Goal: Find specific page/section: Find specific page/section

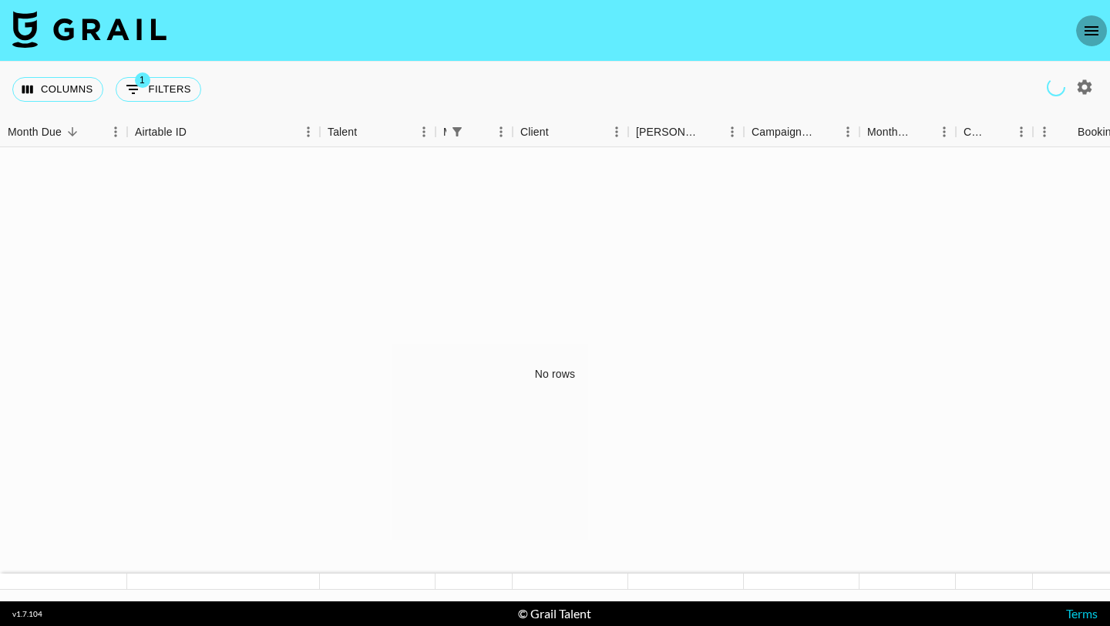
click at [1088, 27] on icon "open drawer" at bounding box center [1091, 31] width 18 height 18
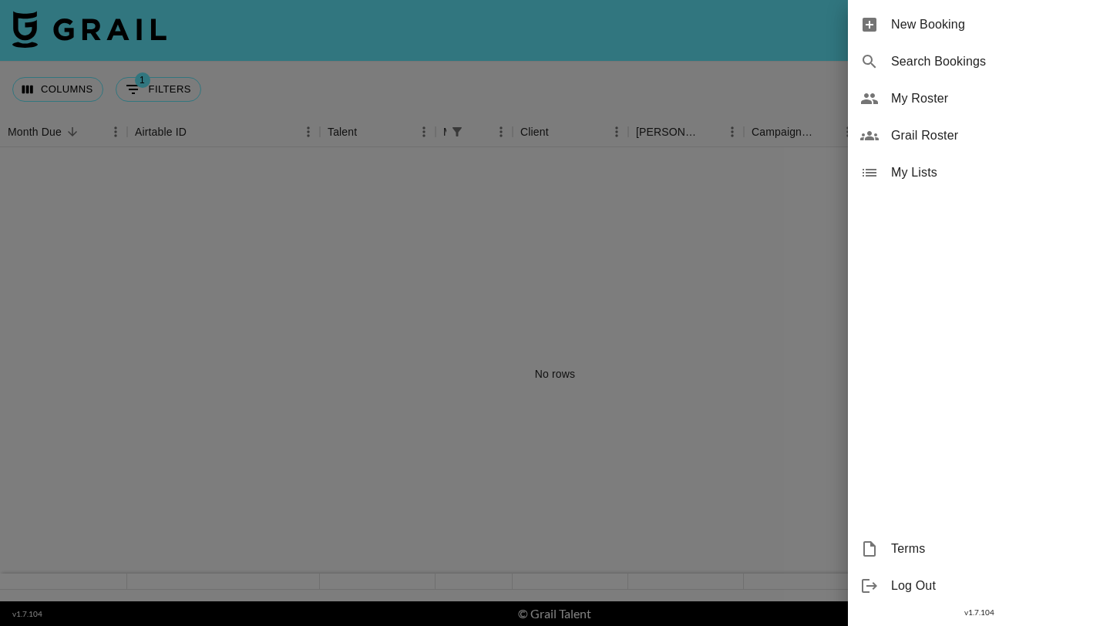
click at [940, 95] on span "My Roster" at bounding box center [994, 98] width 207 height 18
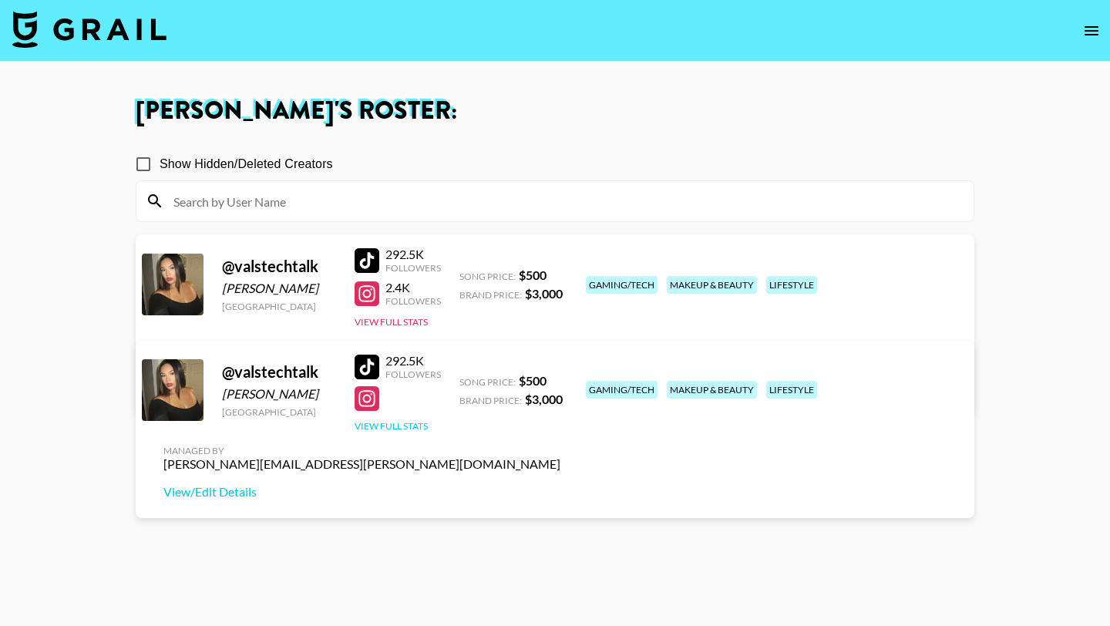
click at [405, 426] on button "View Full Stats" at bounding box center [391, 426] width 73 height 12
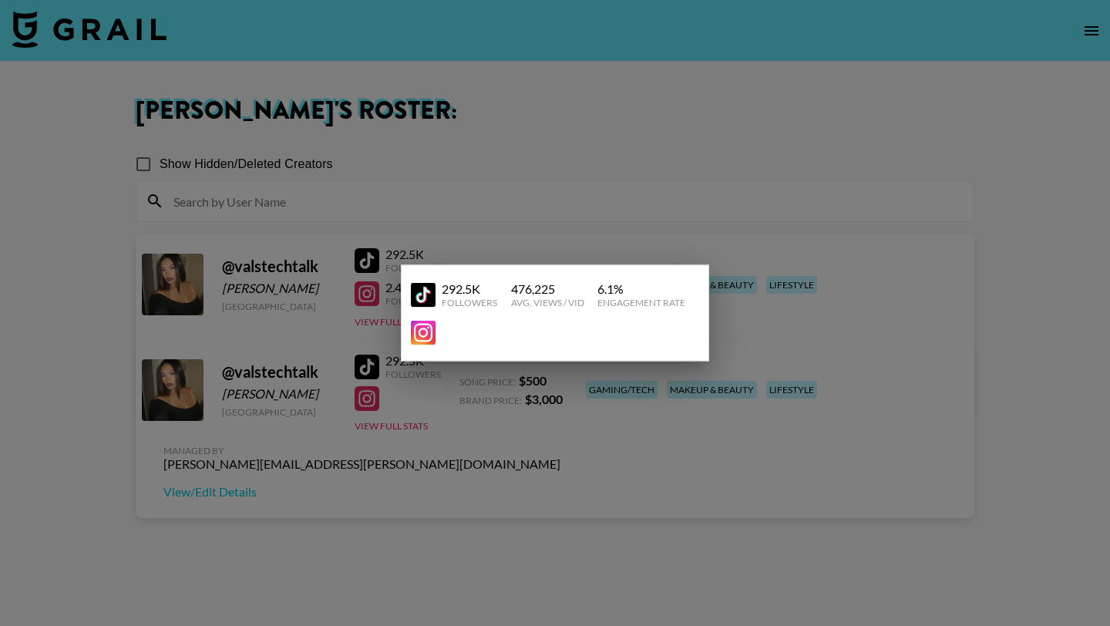
click at [462, 500] on div at bounding box center [555, 313] width 1110 height 626
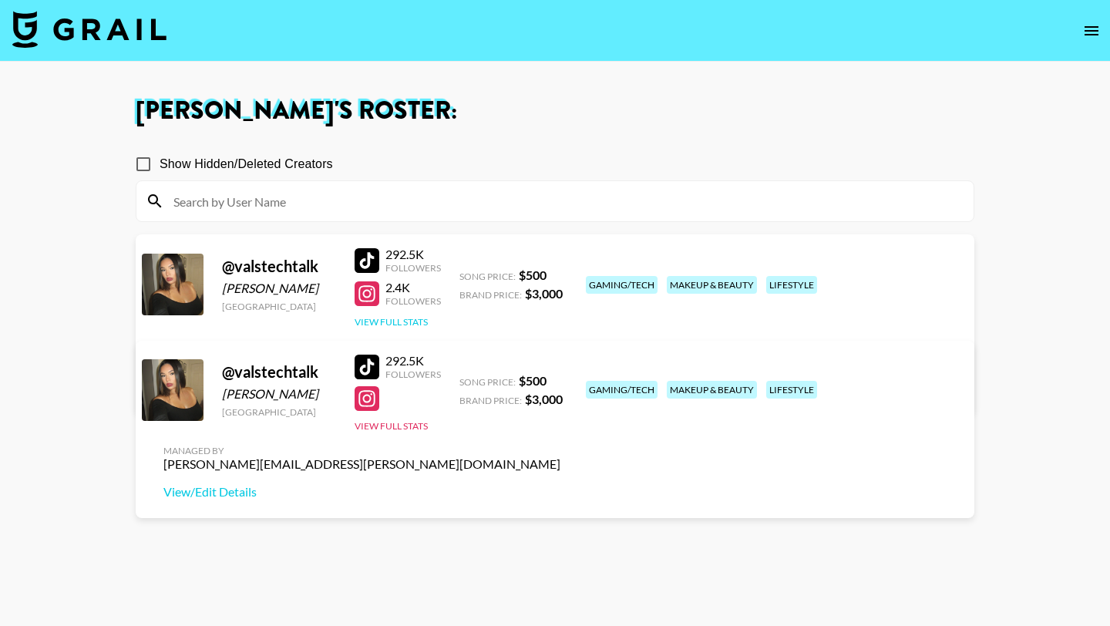
click at [410, 327] on button "View Full Stats" at bounding box center [391, 322] width 73 height 12
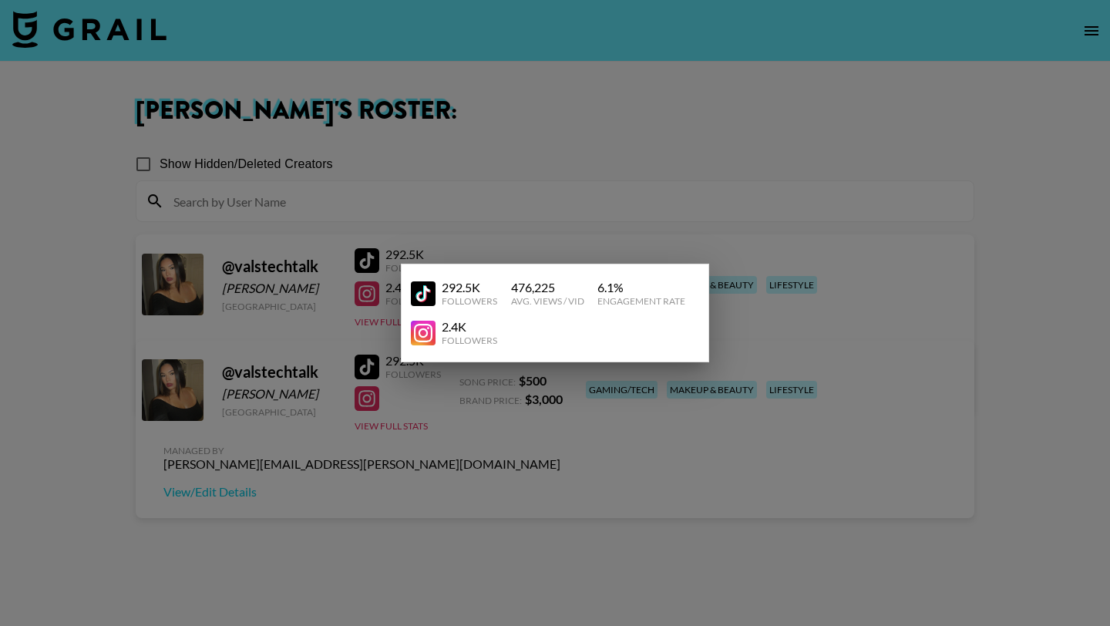
click at [371, 293] on div at bounding box center [555, 313] width 1110 height 626
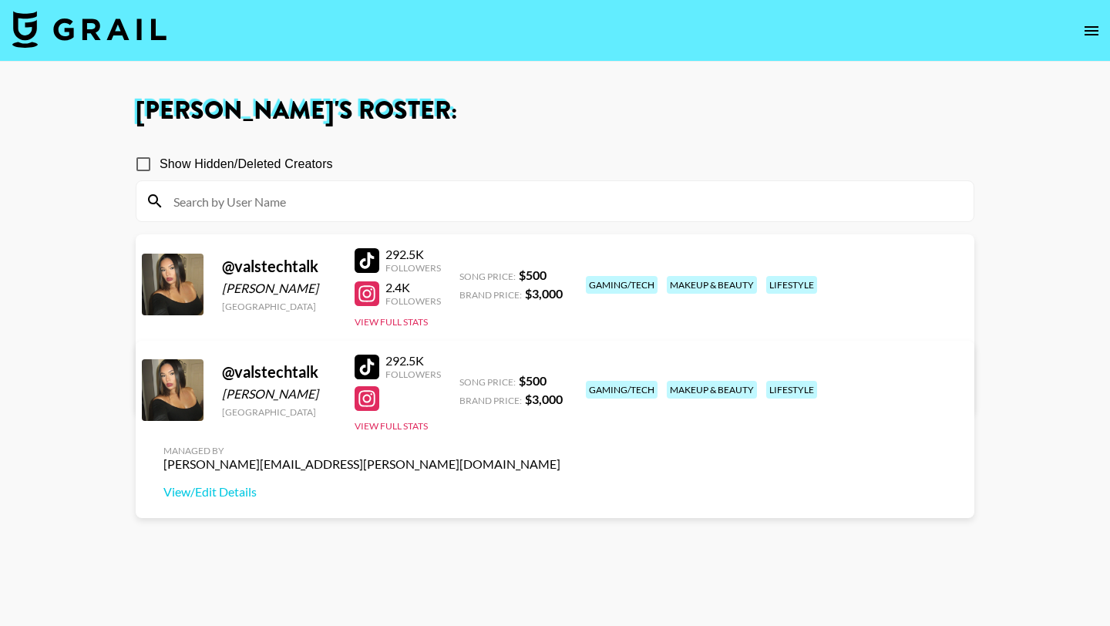
click at [382, 292] on link at bounding box center [370, 293] width 31 height 25
click at [369, 397] on div at bounding box center [367, 398] width 25 height 25
